Goal: Transaction & Acquisition: Subscribe to service/newsletter

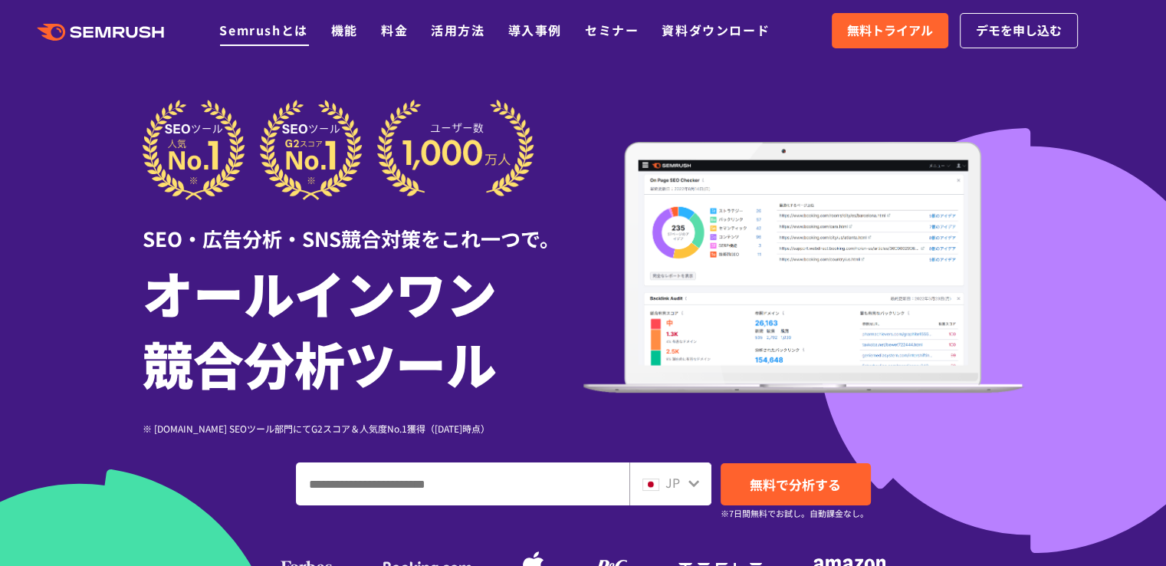
click at [264, 30] on link "Semrushとは" at bounding box center [263, 30] width 88 height 18
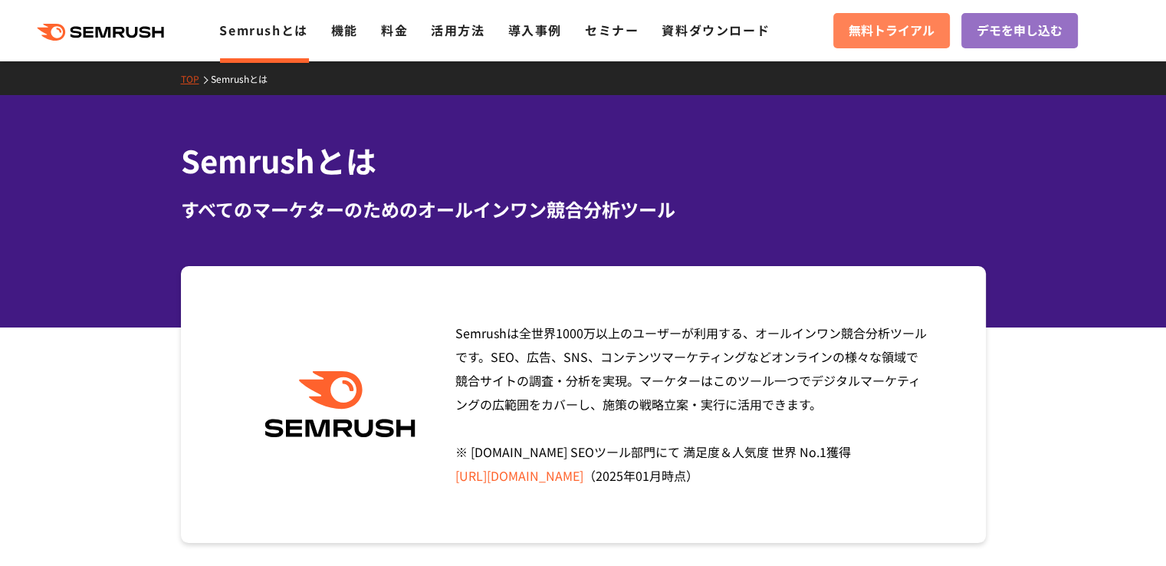
click at [899, 38] on span "無料トライアル" at bounding box center [892, 31] width 86 height 20
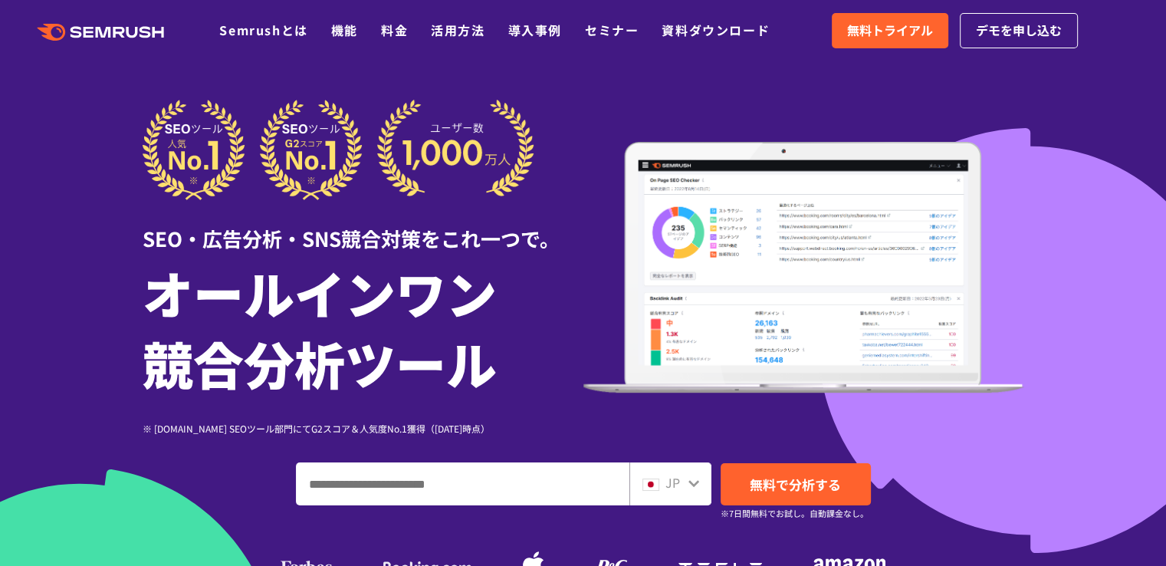
click at [693, 479] on icon at bounding box center [694, 483] width 12 height 12
click at [1029, 22] on span "デモを申し込む" at bounding box center [1019, 31] width 86 height 20
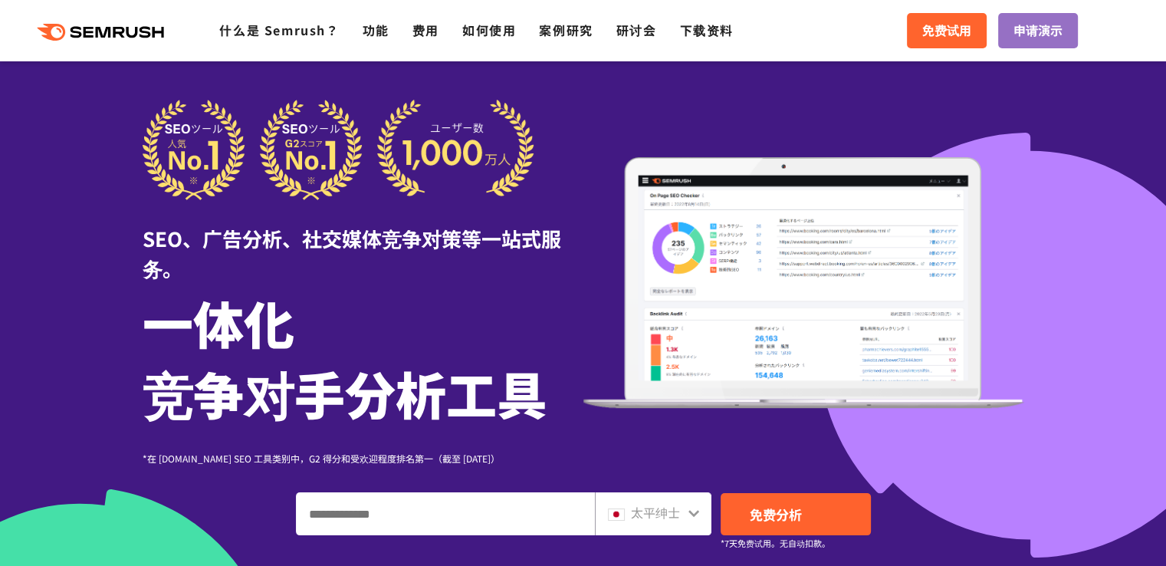
scroll to position [77, 0]
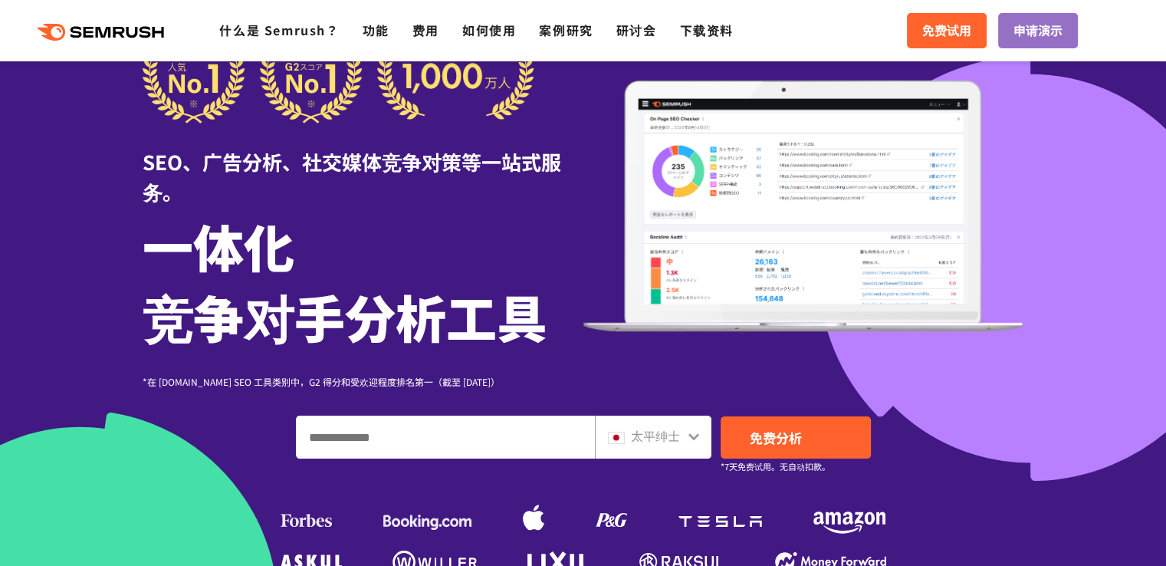
click at [437, 448] on input "输入域名、关键字或 URL" at bounding box center [445, 436] width 297 height 41
click at [669, 439] on font "太平绅士" at bounding box center [655, 435] width 49 height 18
click at [699, 442] on icon at bounding box center [694, 436] width 12 height 12
click at [691, 439] on icon at bounding box center [694, 436] width 12 height 12
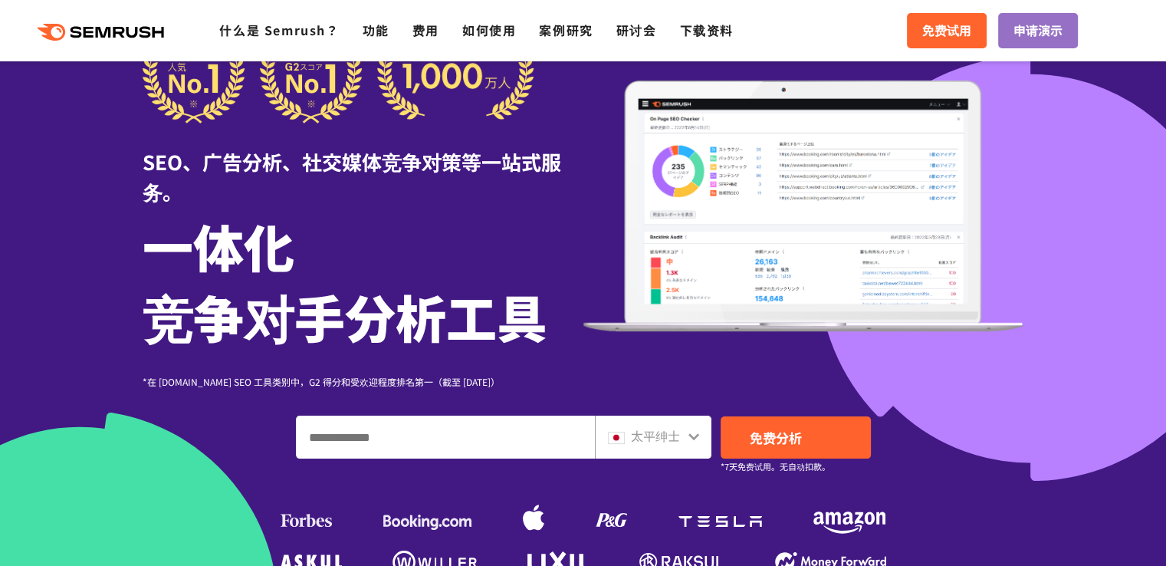
click at [690, 439] on icon at bounding box center [694, 436] width 12 height 12
click at [672, 436] on font "太平绅士" at bounding box center [655, 435] width 49 height 18
click at [685, 435] on div "太平绅士" at bounding box center [650, 436] width 84 height 20
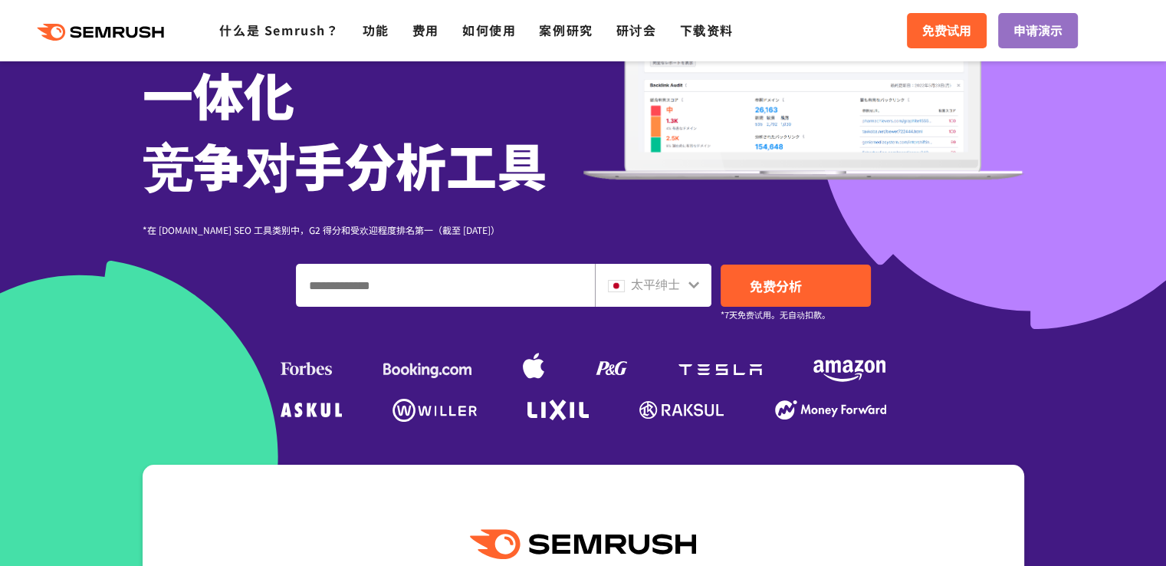
scroll to position [230, 0]
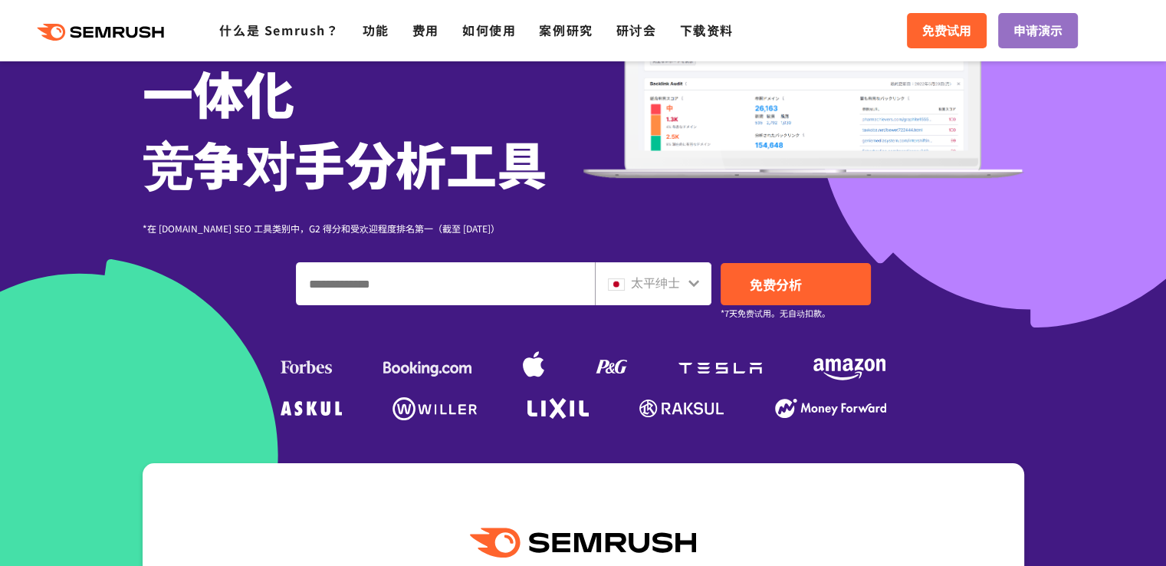
click at [425, 291] on input "输入域名、关键字或 URL" at bounding box center [445, 283] width 297 height 41
paste input "**********"
drag, startPoint x: 349, startPoint y: 284, endPoint x: 138, endPoint y: 284, distance: 210.8
click at [143, 284] on div "**********" at bounding box center [584, 147] width 882 height 555
click at [456, 278] on input "**********" at bounding box center [445, 283] width 297 height 41
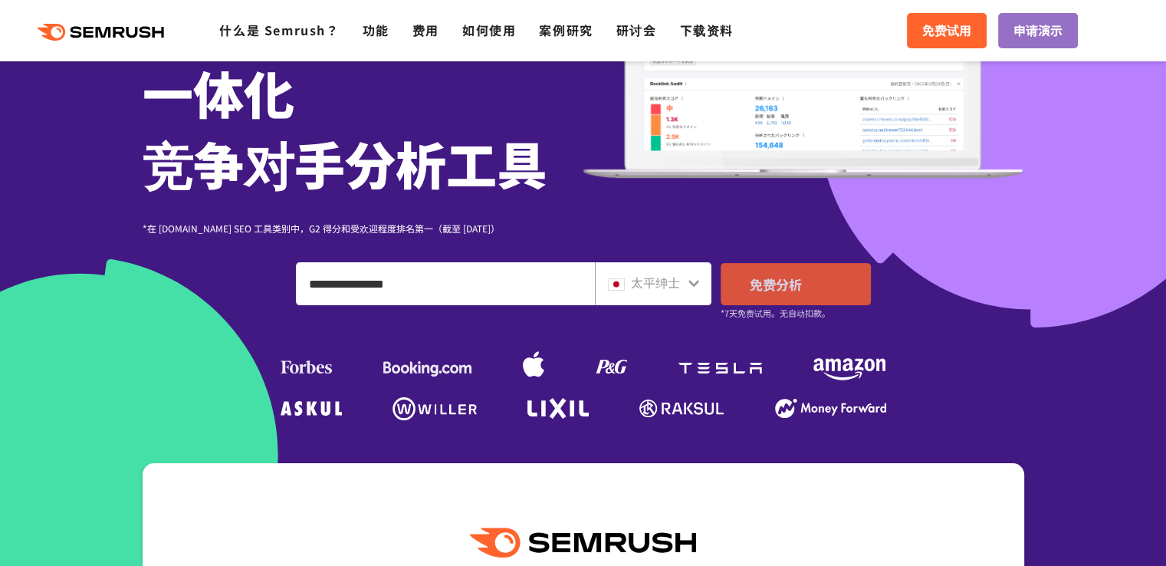
type input "**********"
click at [811, 280] on link "免费分析" at bounding box center [796, 284] width 150 height 42
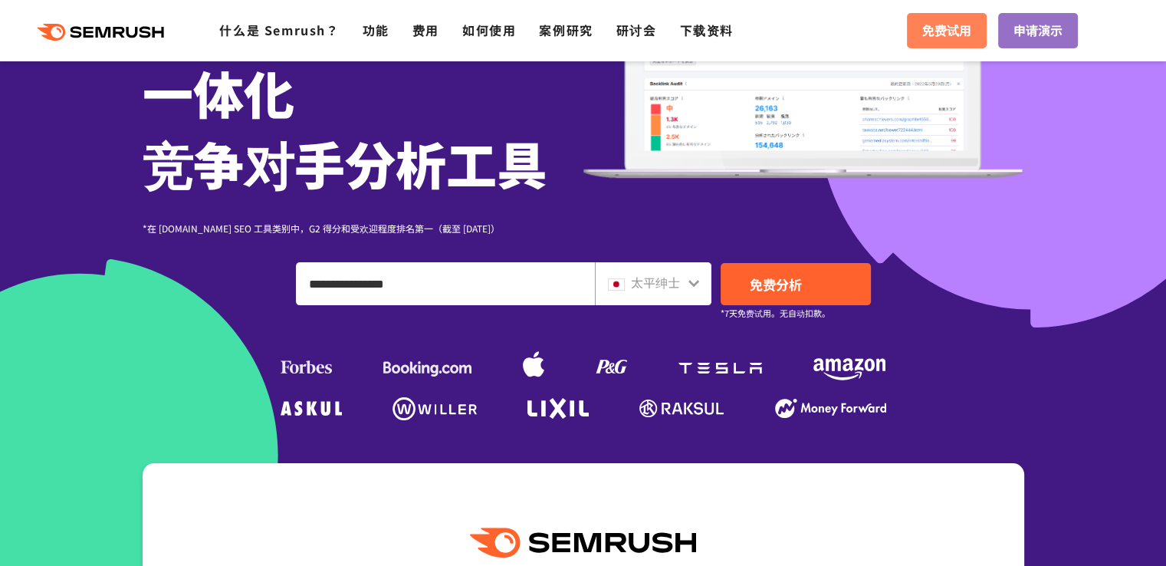
click at [957, 31] on font "免费试用" at bounding box center [946, 30] width 49 height 18
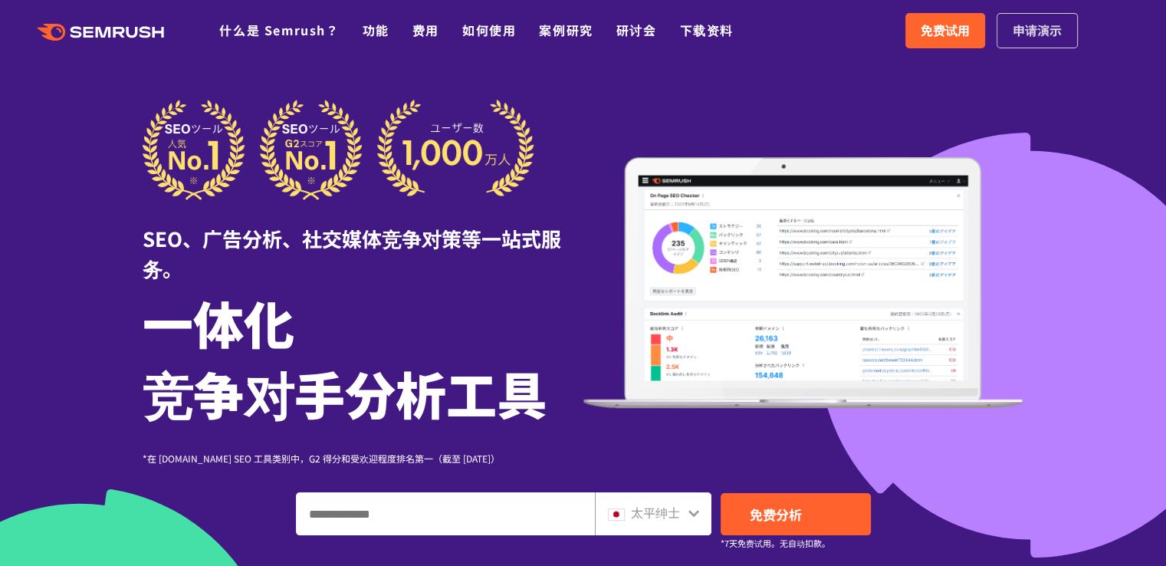
click at [1033, 31] on font "申请演示" at bounding box center [1037, 30] width 49 height 18
click at [939, 31] on font "免费试用" at bounding box center [945, 30] width 49 height 18
